Goal: Task Accomplishment & Management: Manage account settings

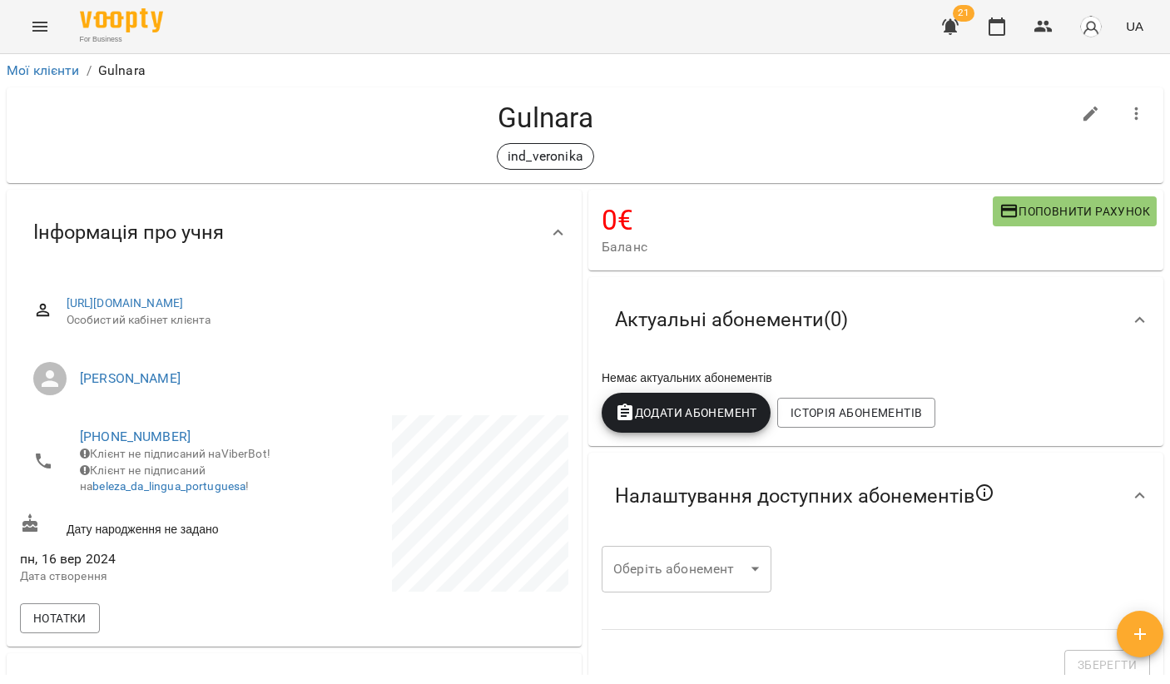
click at [42, 20] on icon "Menu" at bounding box center [40, 27] width 20 height 20
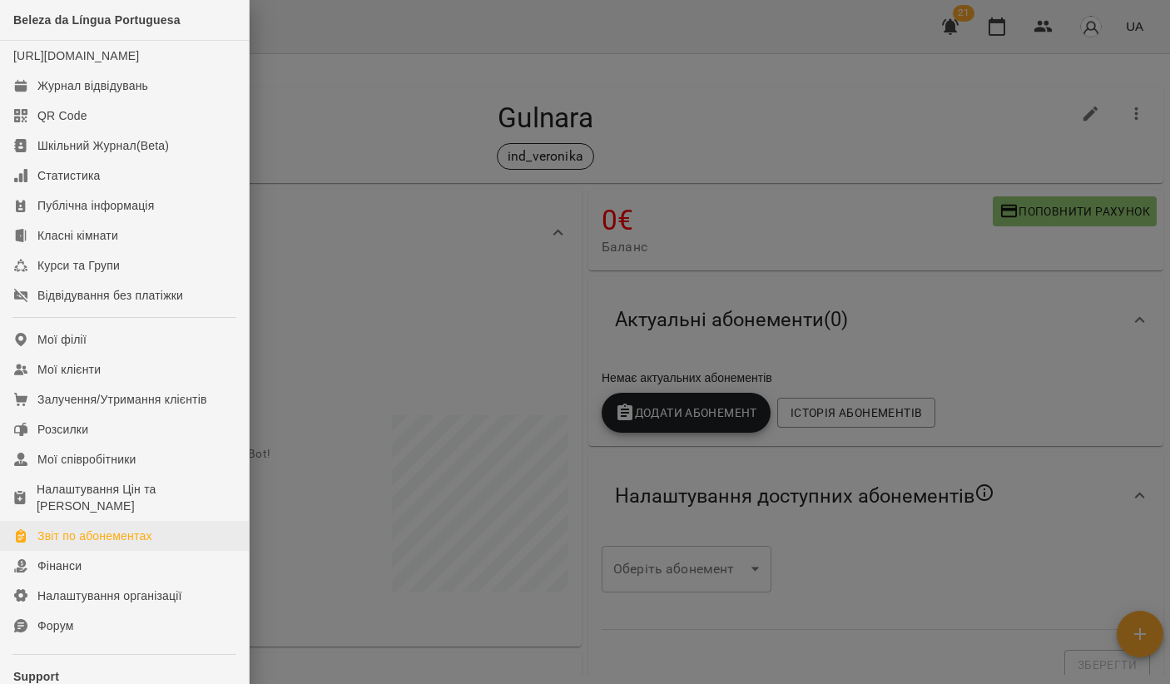
click at [122, 544] on div "Звіт по абонементах" at bounding box center [94, 536] width 115 height 17
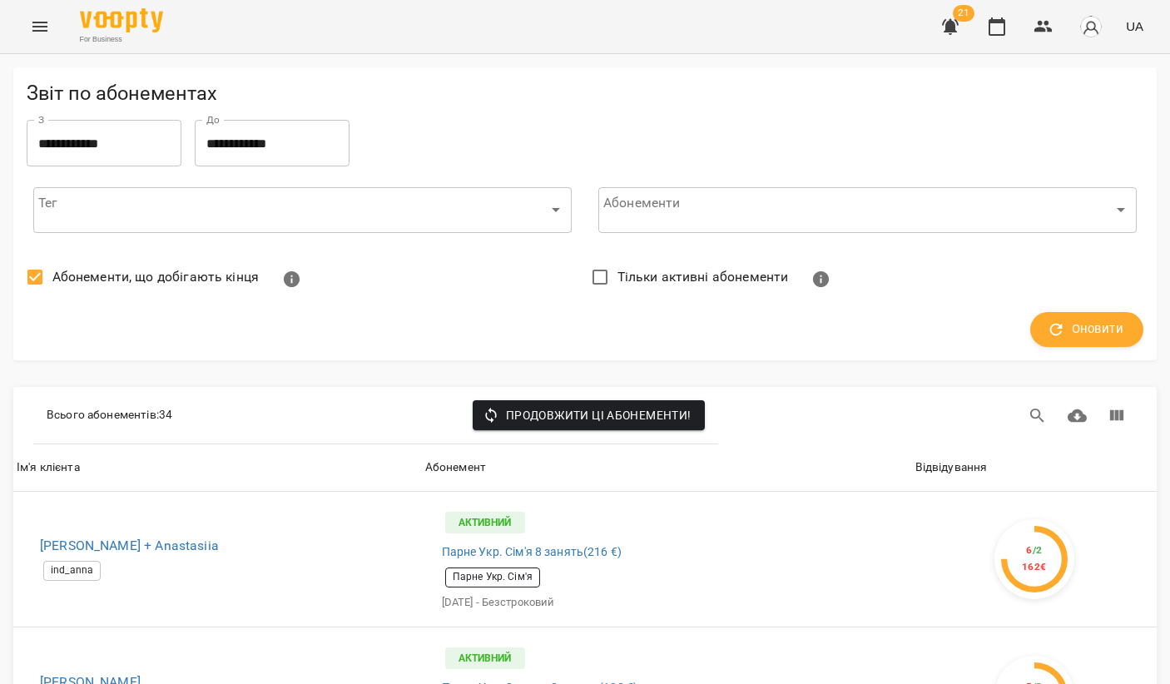
click at [1034, 345] on div "Оновити" at bounding box center [585, 329] width 1117 height 35
click at [1072, 331] on span "Оновити" at bounding box center [1086, 330] width 73 height 22
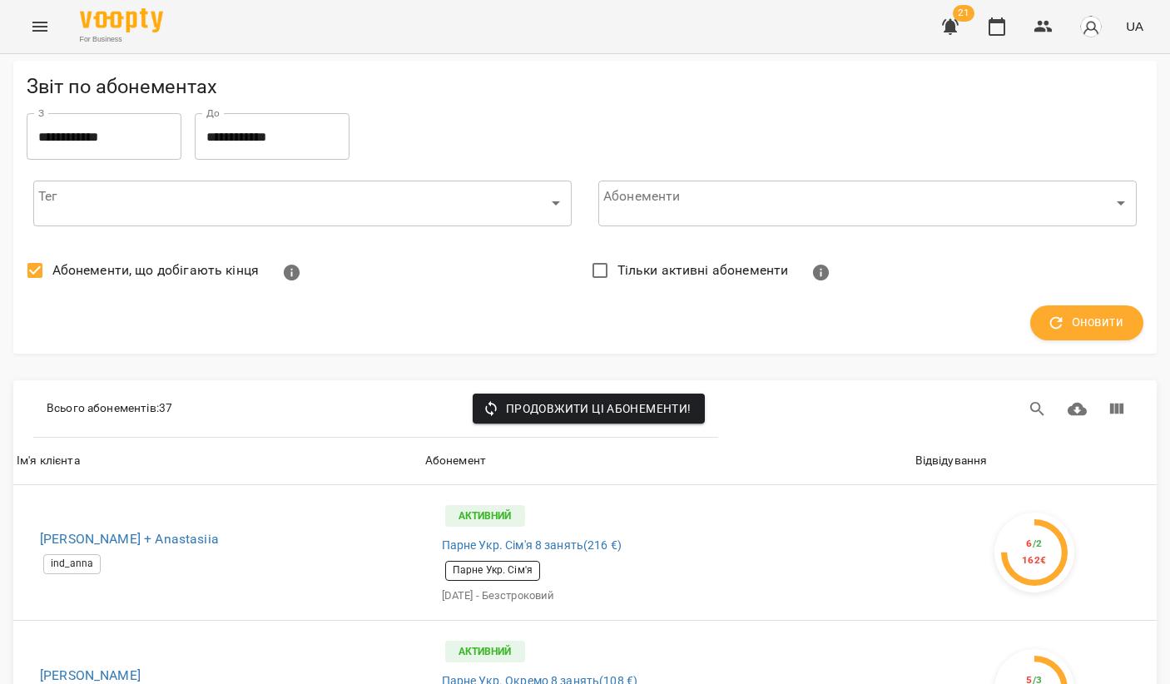
scroll to position [1387, 0]
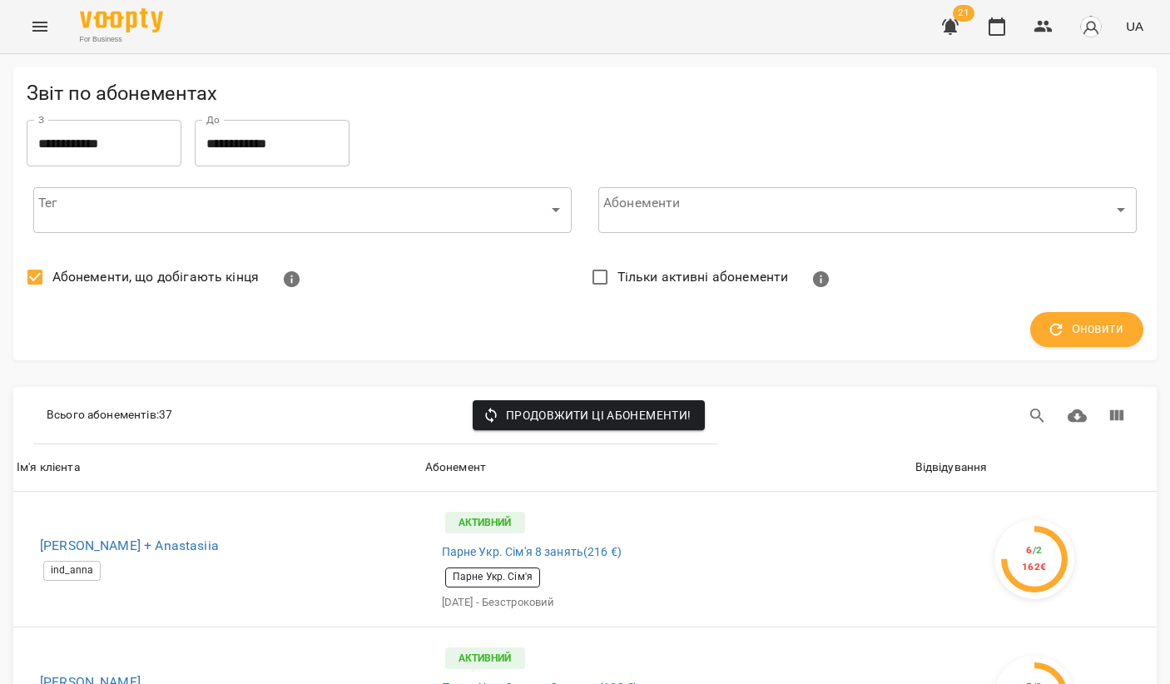
scroll to position [0, 0]
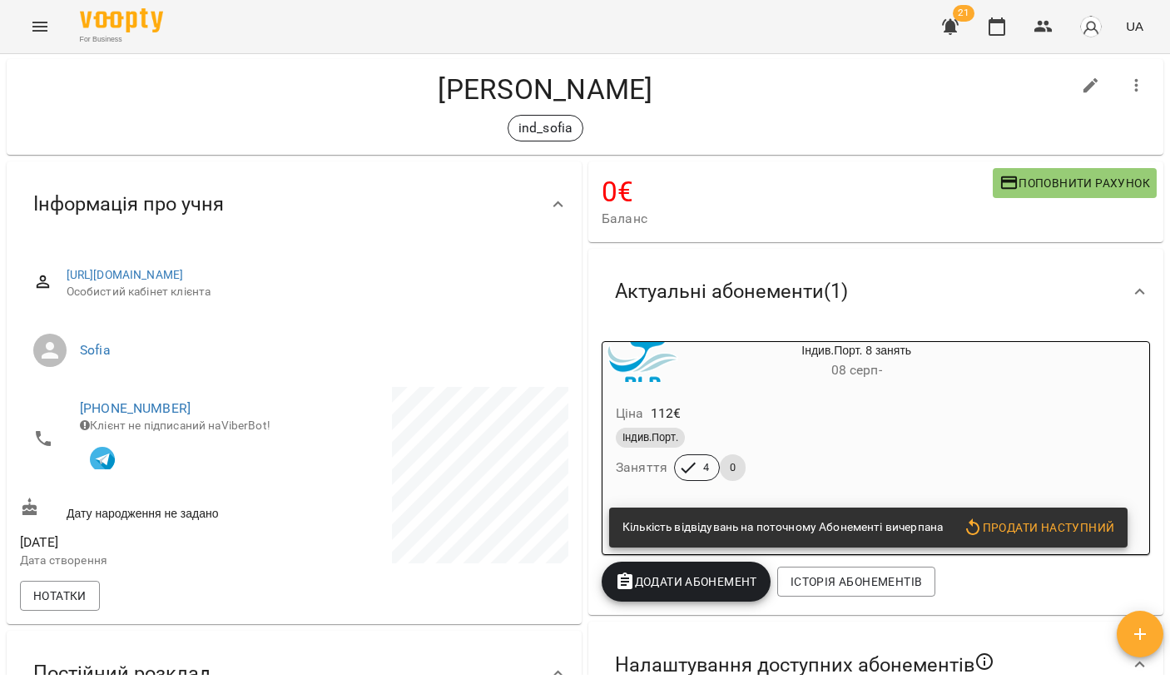
scroll to position [17, 0]
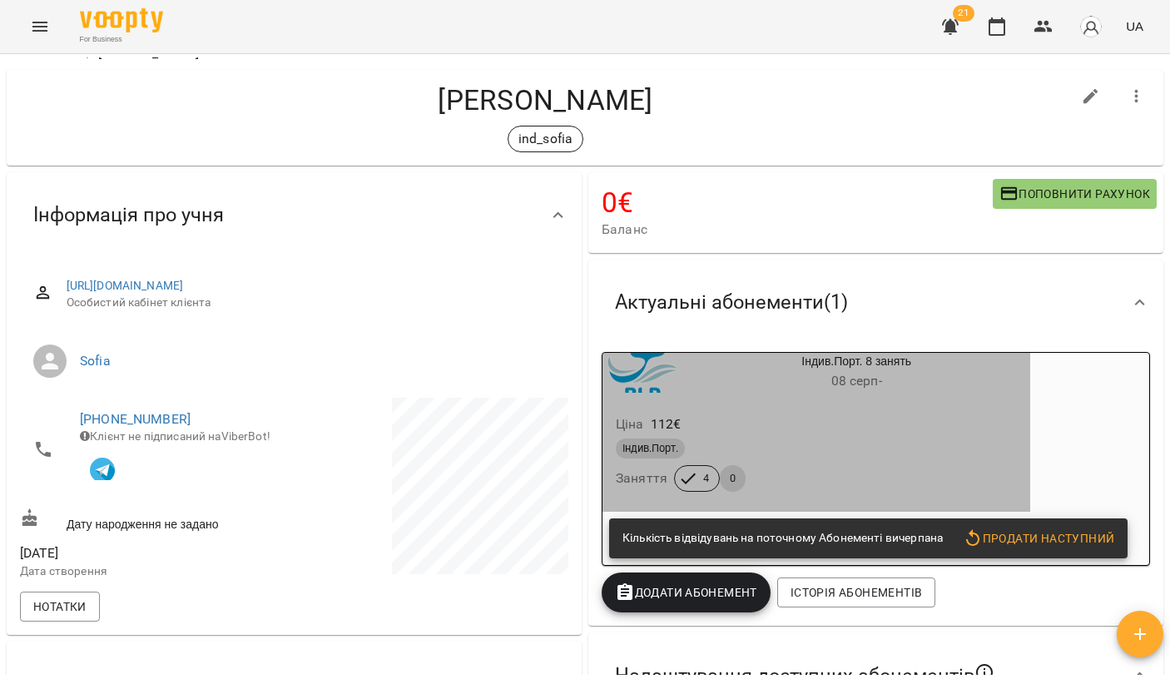
click at [896, 408] on div "Ціна 112 € Індив.Порт. Заняття 4 0" at bounding box center [817, 456] width 428 height 113
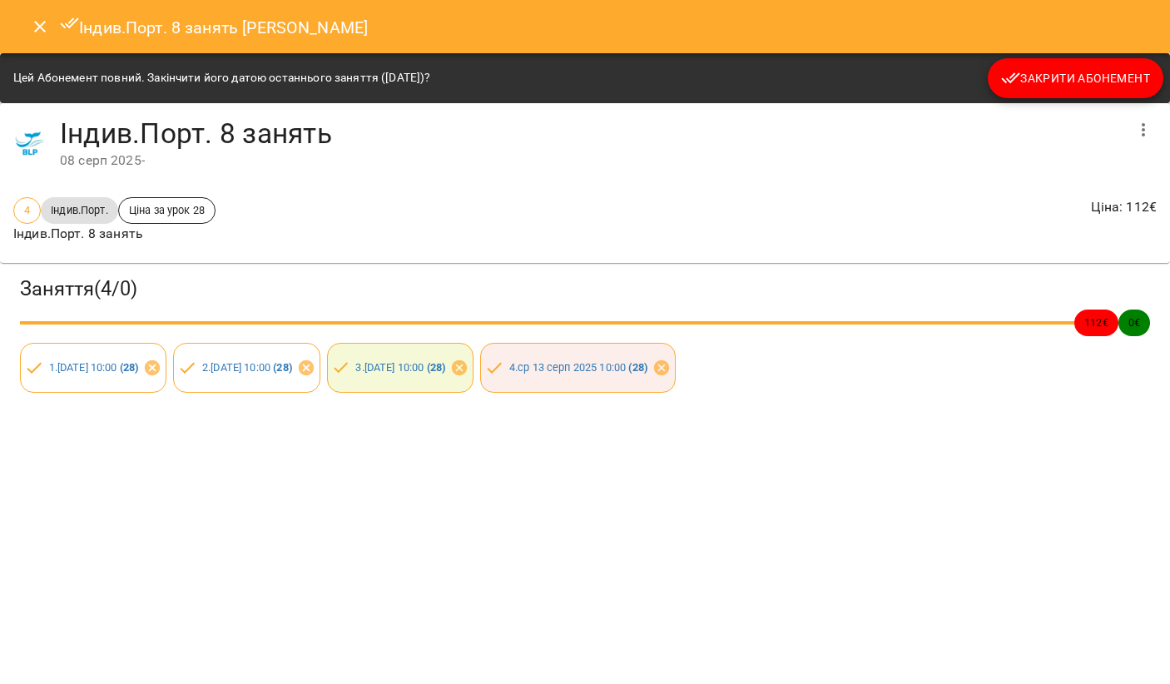
click at [1075, 67] on button "Закрити Абонемент" at bounding box center [1076, 78] width 176 height 40
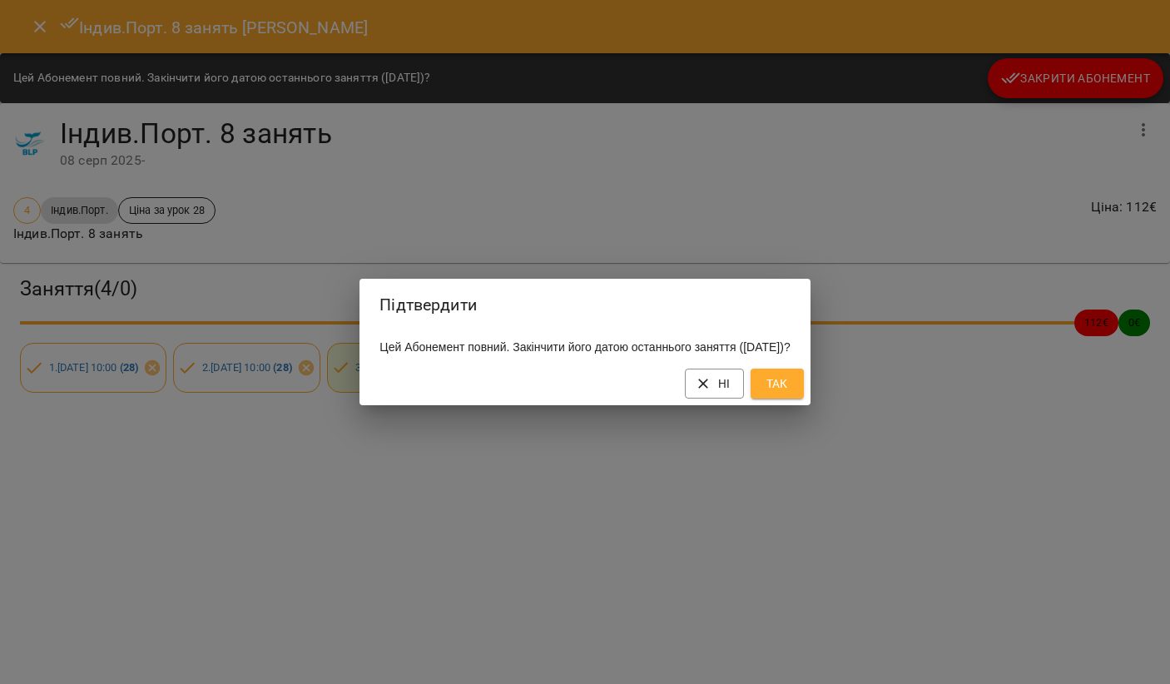
click at [791, 389] on span "Так" at bounding box center [777, 384] width 27 height 20
